Goal: Information Seeking & Learning: Learn about a topic

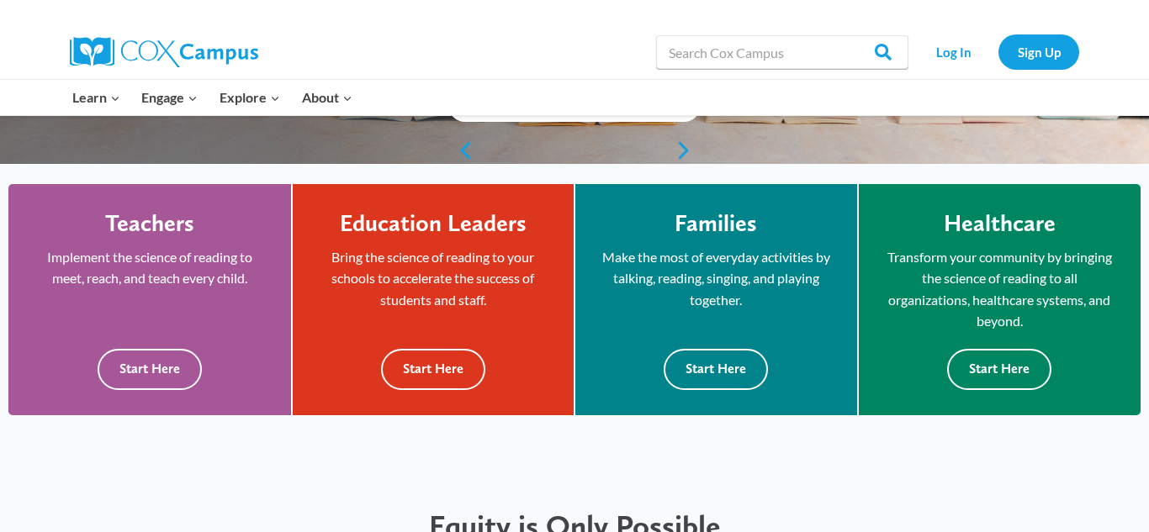
scroll to position [437, 0]
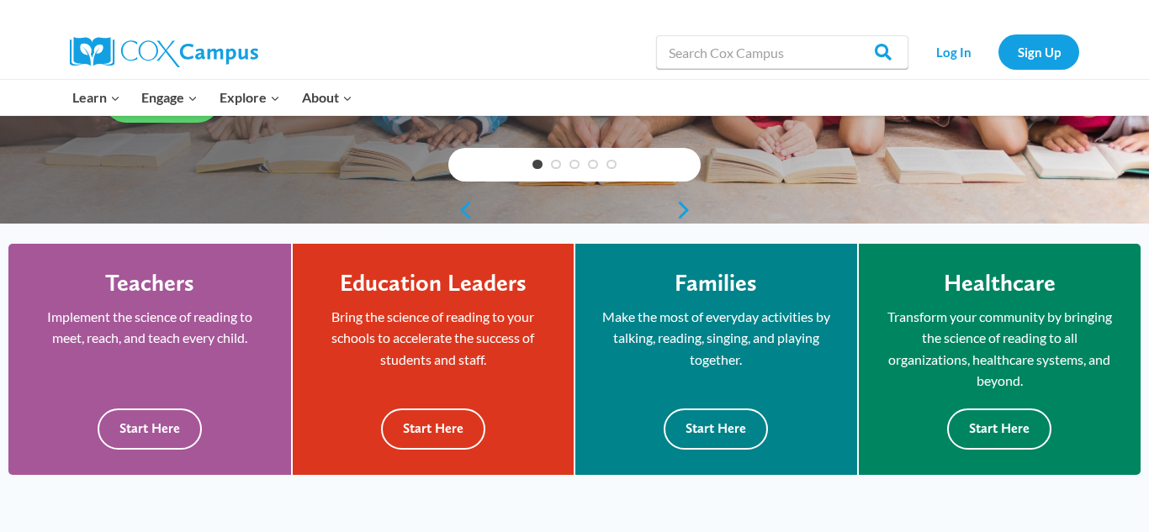
scroll to position [336, 0]
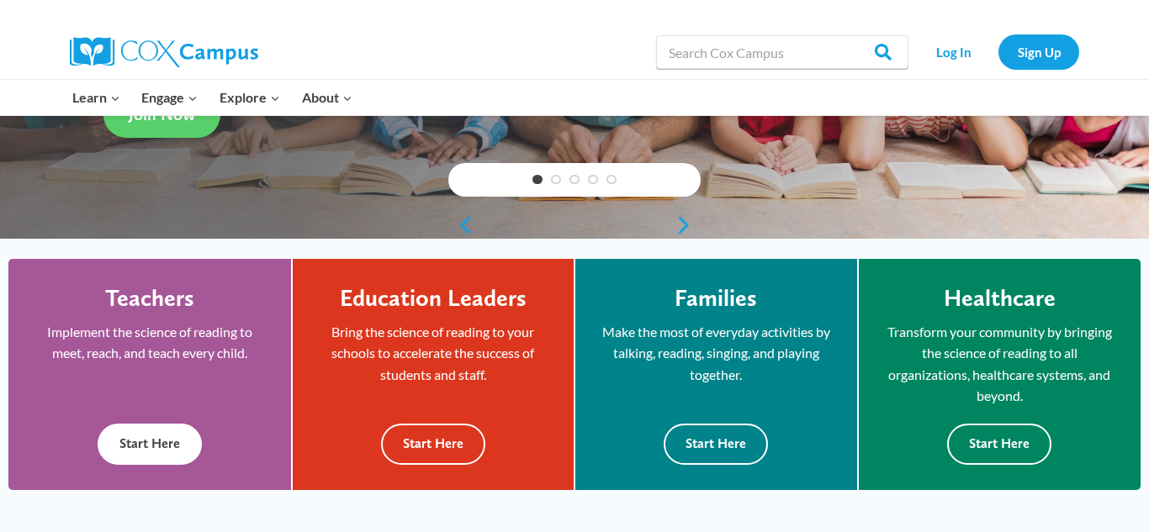
click at [165, 463] on button "Start Here" at bounding box center [150, 444] width 104 height 41
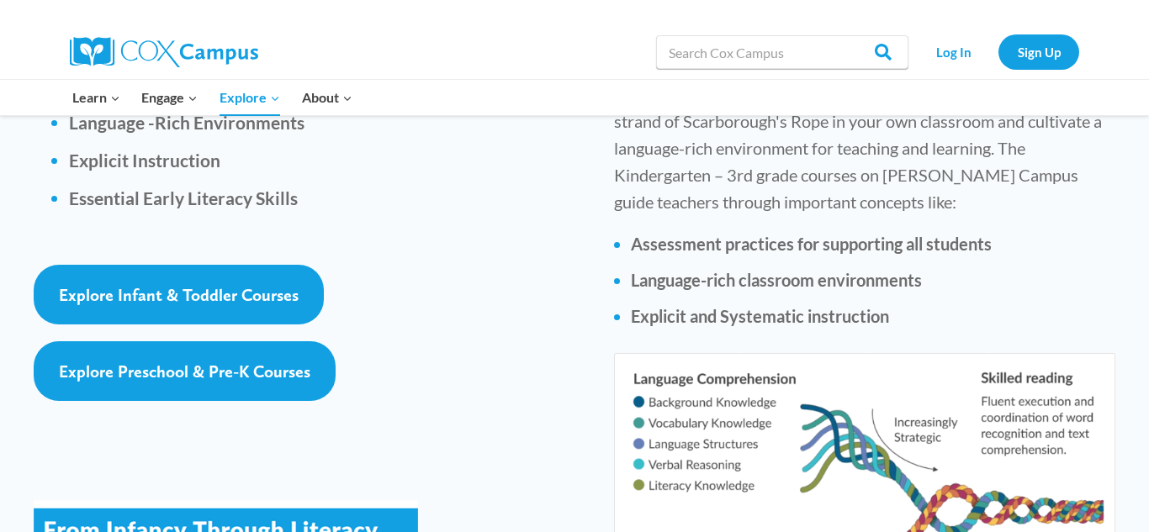
scroll to position [2557, 0]
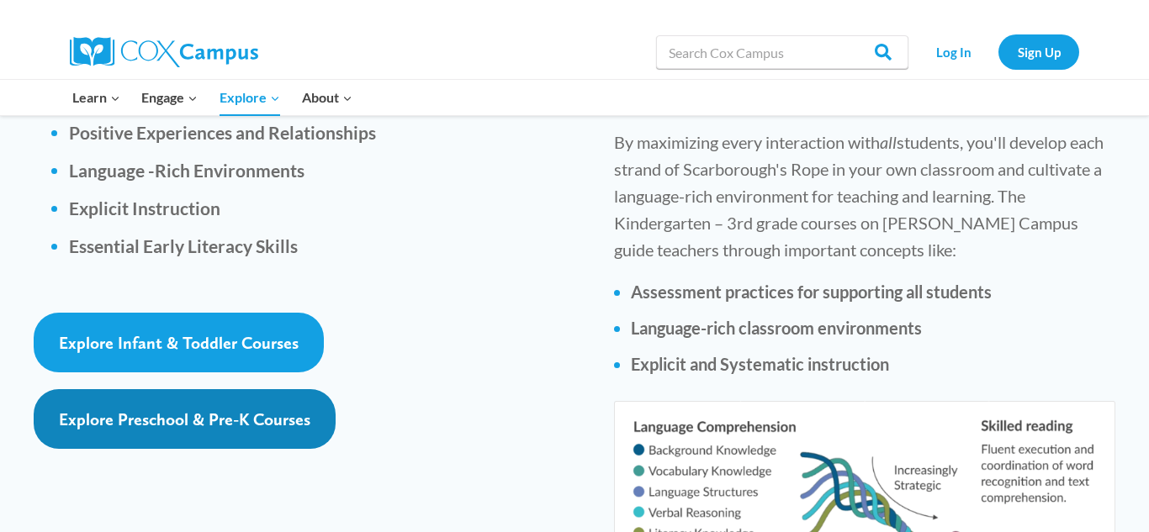
click at [228, 389] on link "Explore Preschool & Pre-K Courses" at bounding box center [185, 419] width 302 height 60
